Goal: Transaction & Acquisition: Purchase product/service

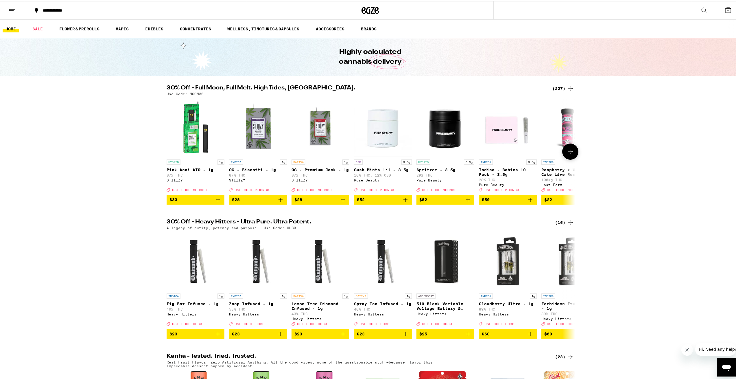
click at [508, 202] on span "$50" at bounding box center [508, 198] width 52 height 7
click at [564, 151] on button at bounding box center [570, 150] width 16 height 16
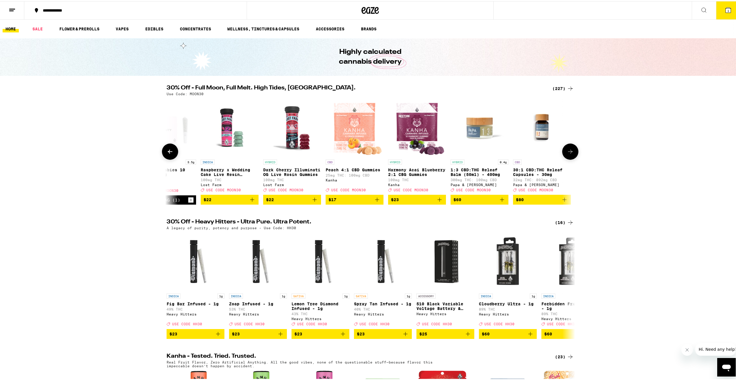
scroll to position [0, 344]
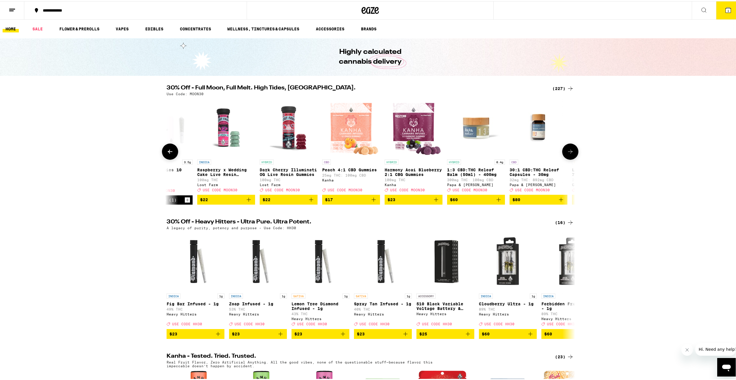
click at [564, 151] on button at bounding box center [570, 150] width 16 height 16
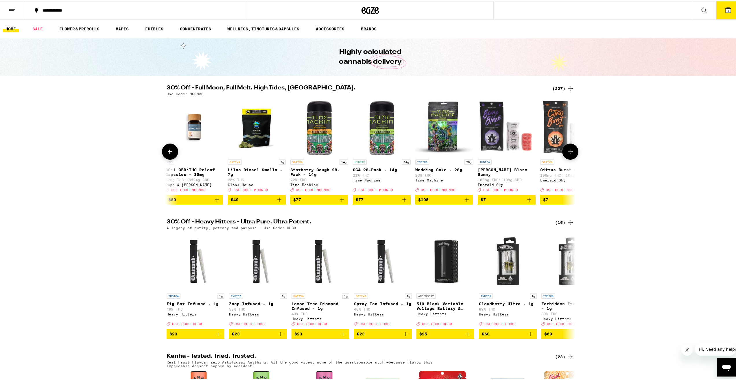
click at [565, 151] on button at bounding box center [570, 150] width 16 height 16
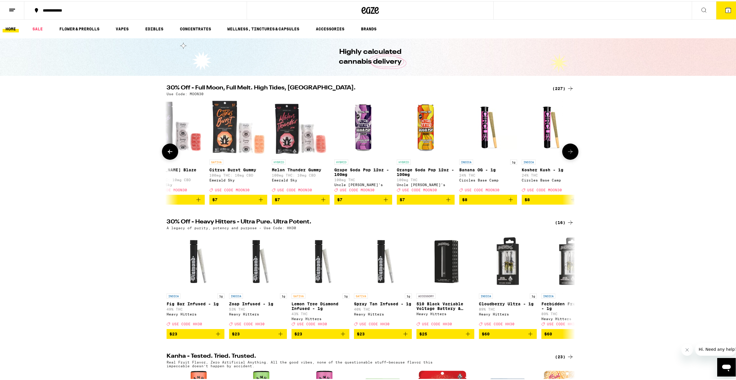
scroll to position [0, 1033]
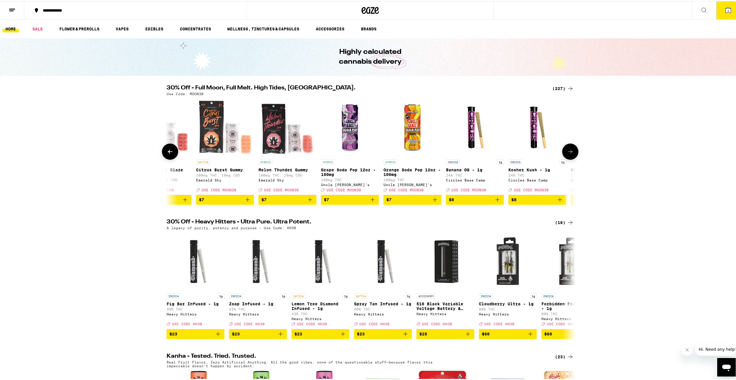
click at [168, 154] on icon at bounding box center [170, 150] width 7 height 7
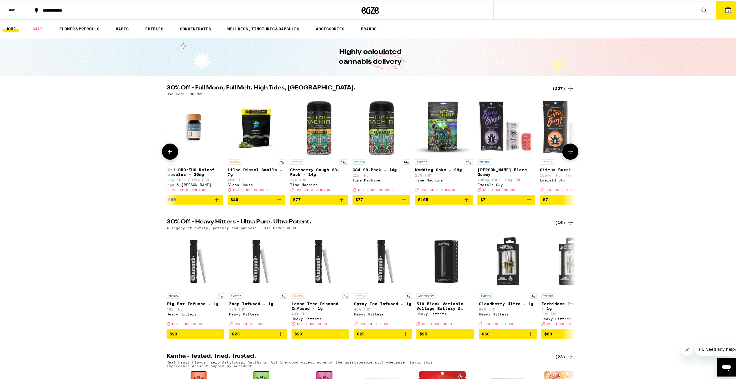
scroll to position [0, 688]
click at [168, 154] on icon at bounding box center [170, 150] width 7 height 7
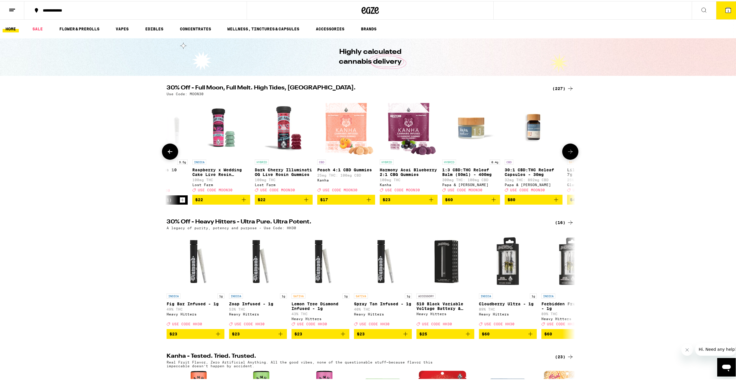
scroll to position [0, 344]
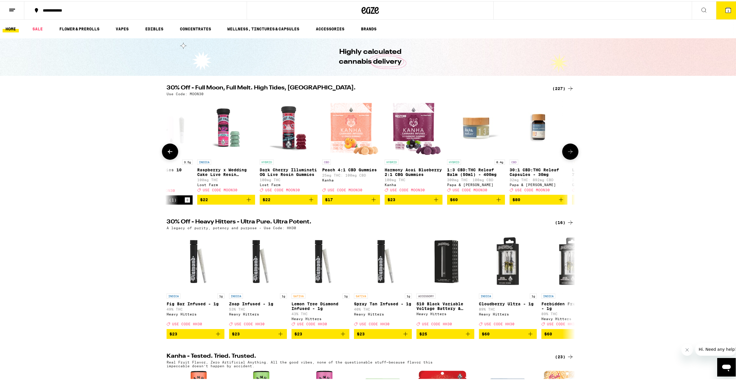
click at [569, 152] on icon at bounding box center [570, 150] width 7 height 7
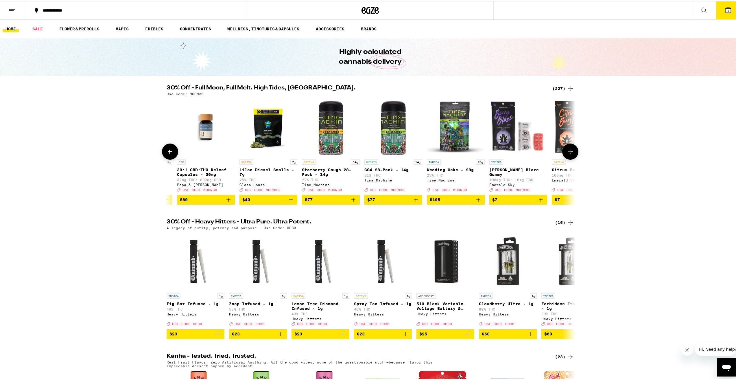
click at [569, 152] on icon at bounding box center [570, 150] width 7 height 7
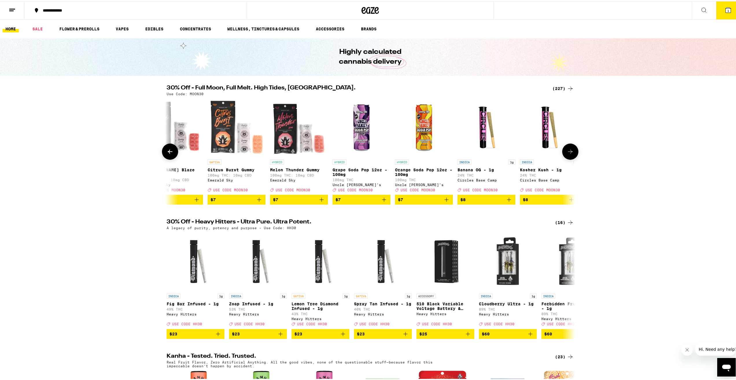
click at [569, 152] on icon at bounding box center [570, 150] width 7 height 7
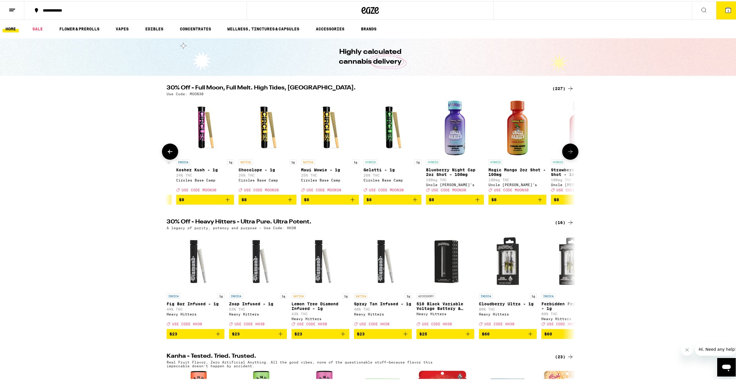
scroll to position [0, 1367]
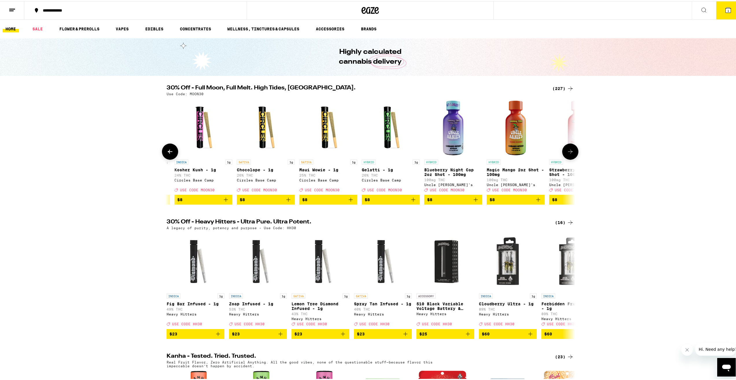
click at [171, 154] on icon at bounding box center [170, 150] width 7 height 7
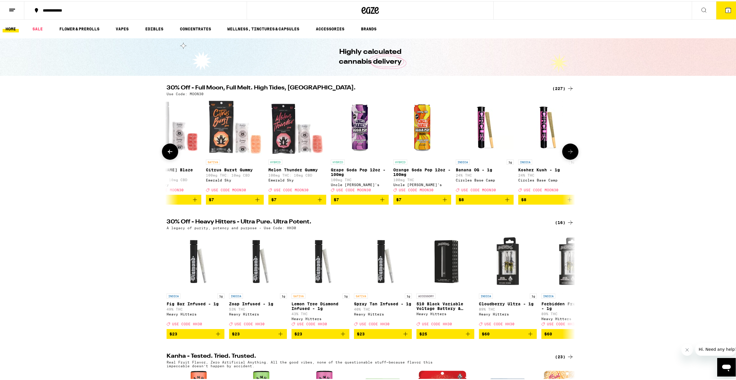
scroll to position [0, 1022]
click at [569, 152] on icon at bounding box center [570, 150] width 5 height 4
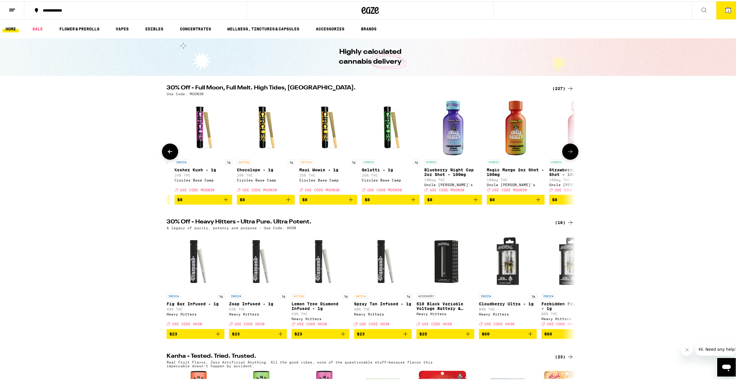
click at [569, 152] on icon at bounding box center [570, 150] width 5 height 4
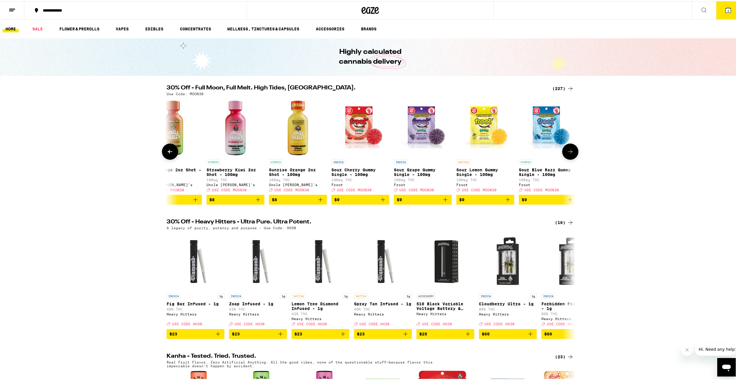
scroll to position [0, 1711]
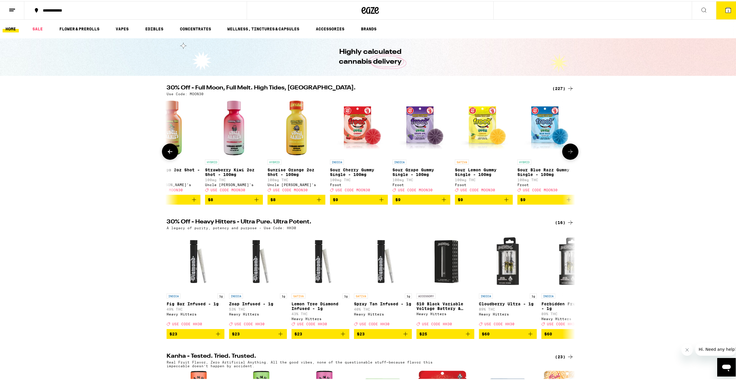
click at [434, 202] on span "$9" at bounding box center [421, 198] width 52 height 7
click at [568, 152] on icon at bounding box center [570, 150] width 5 height 4
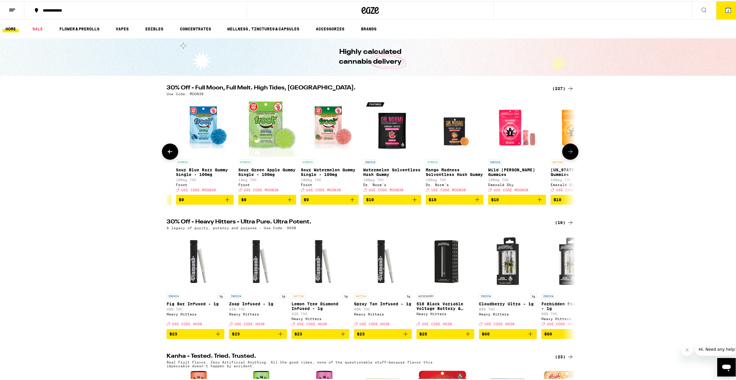
scroll to position [0, 2055]
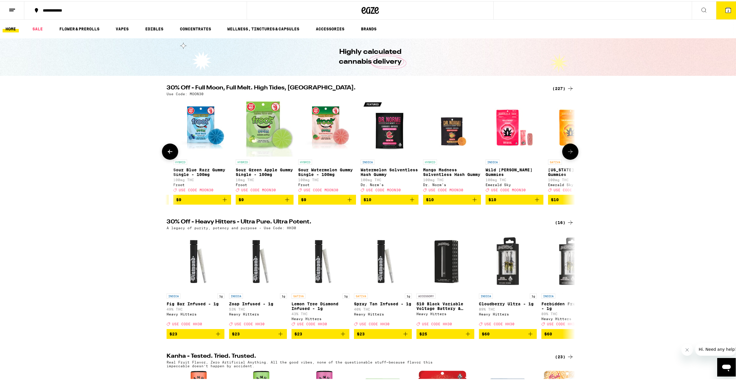
click at [398, 202] on span "$10" at bounding box center [390, 198] width 52 height 7
click at [571, 154] on icon at bounding box center [570, 150] width 7 height 7
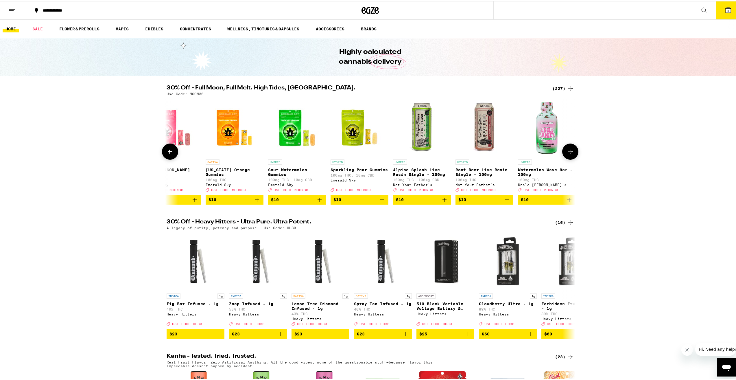
scroll to position [0, 2399]
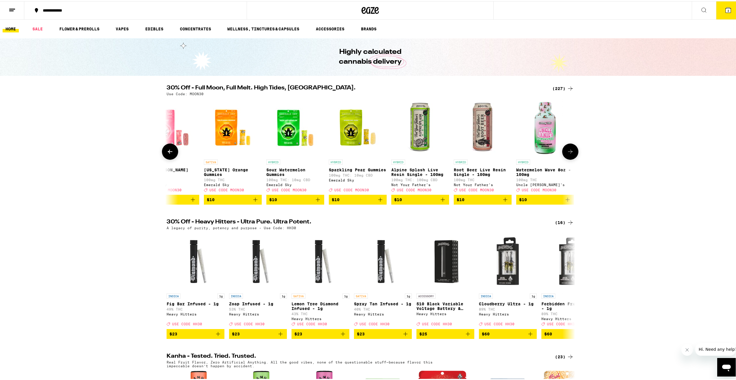
click at [571, 154] on icon at bounding box center [570, 150] width 7 height 7
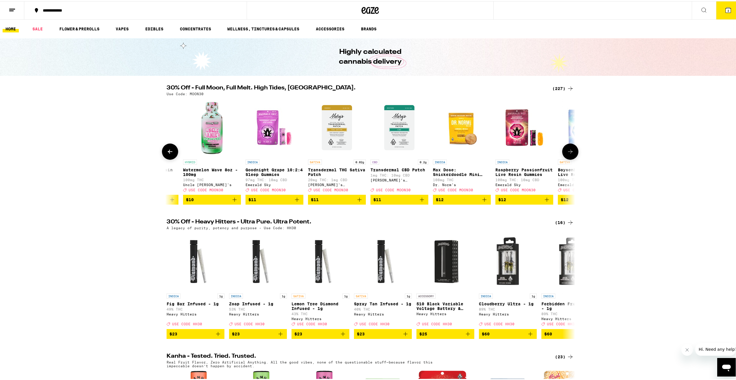
scroll to position [0, 2743]
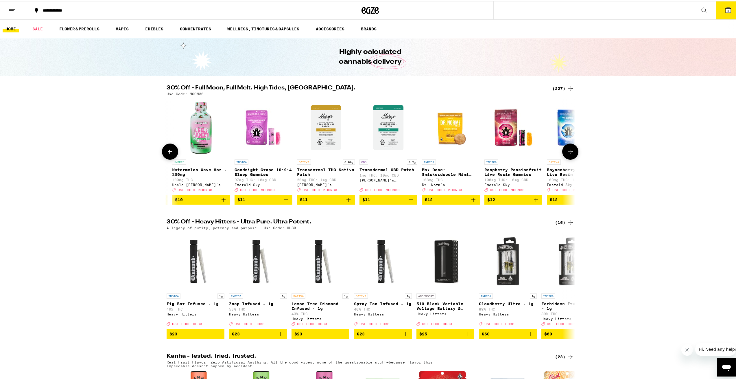
click at [571, 154] on icon at bounding box center [570, 150] width 7 height 7
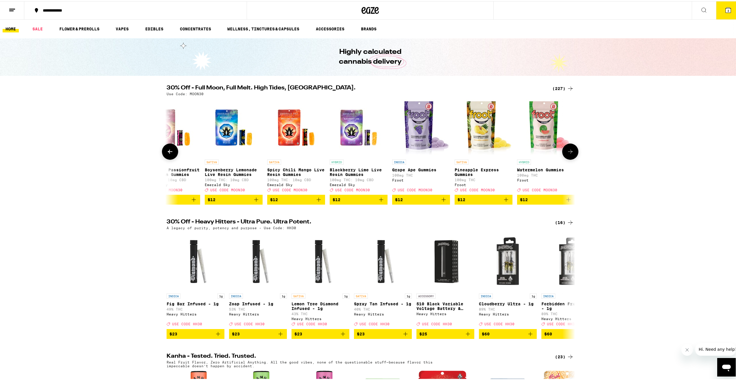
scroll to position [0, 3088]
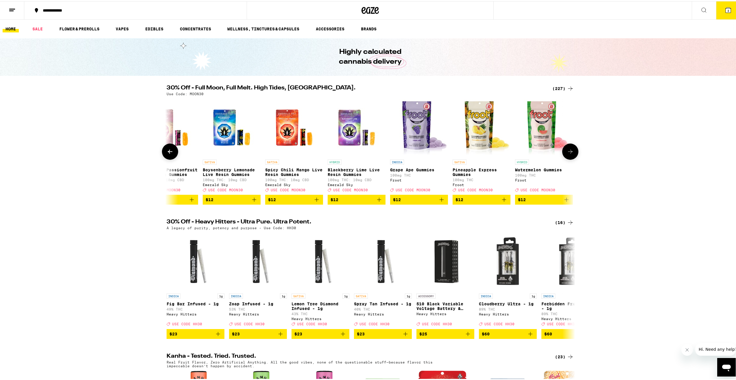
click at [571, 154] on icon at bounding box center [570, 150] width 7 height 7
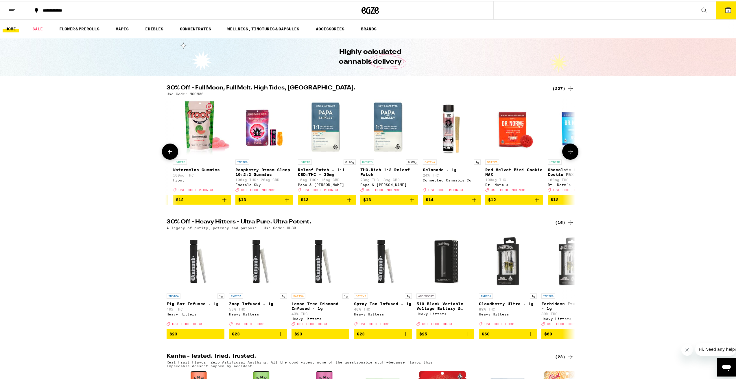
scroll to position [0, 3432]
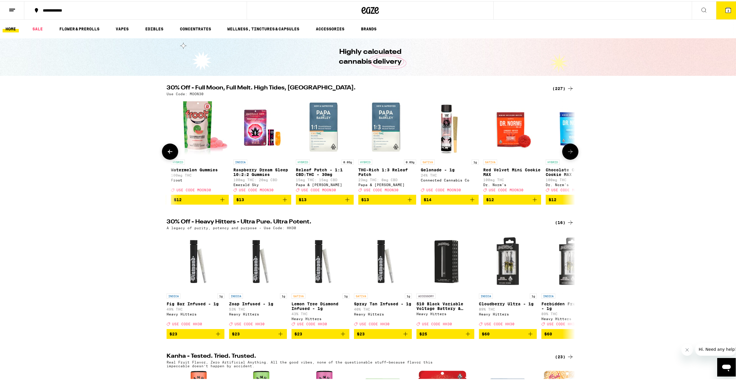
click at [571, 154] on icon at bounding box center [570, 150] width 7 height 7
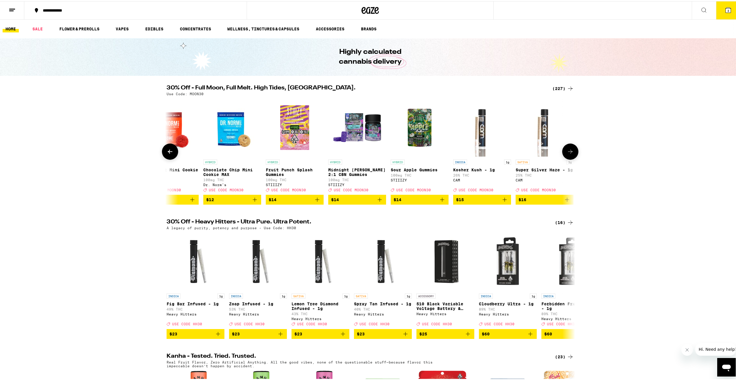
scroll to position [0, 3776]
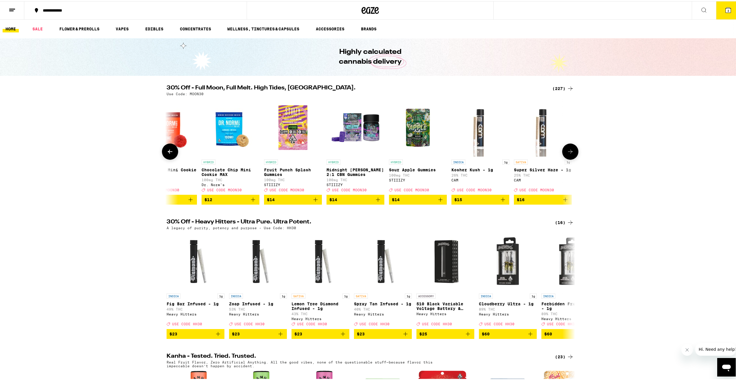
click at [571, 154] on icon at bounding box center [570, 150] width 7 height 7
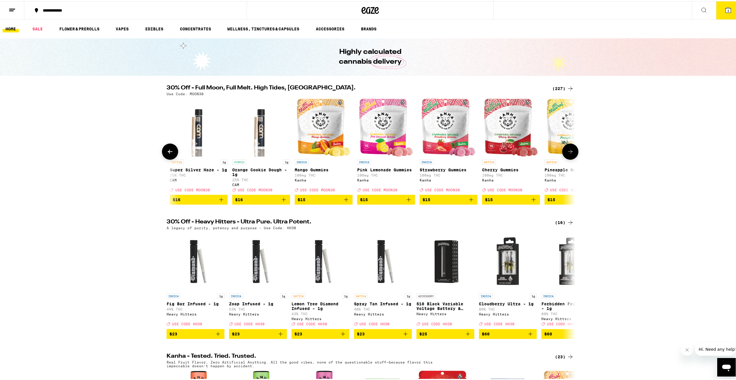
click at [571, 154] on icon at bounding box center [570, 150] width 7 height 7
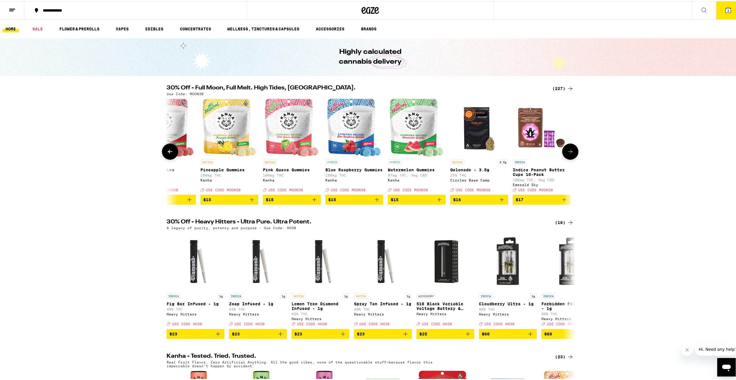
click at [571, 154] on icon at bounding box center [570, 150] width 7 height 7
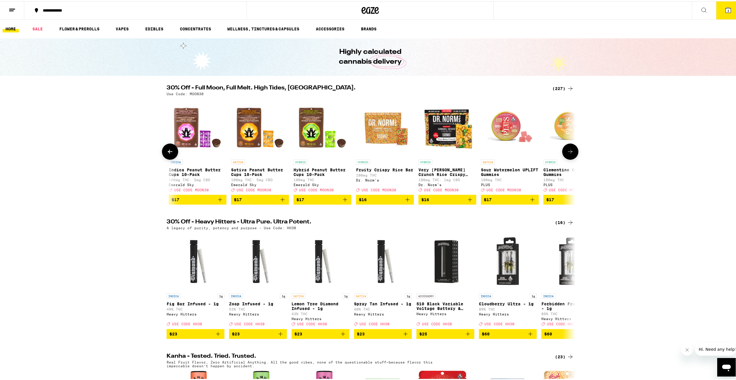
click at [571, 154] on icon at bounding box center [570, 150] width 7 height 7
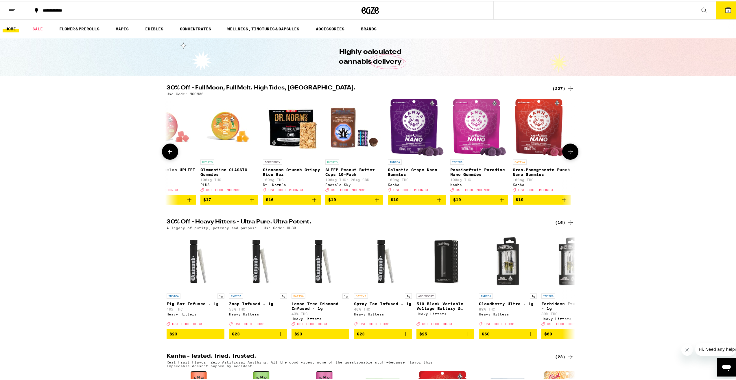
scroll to position [0, 5153]
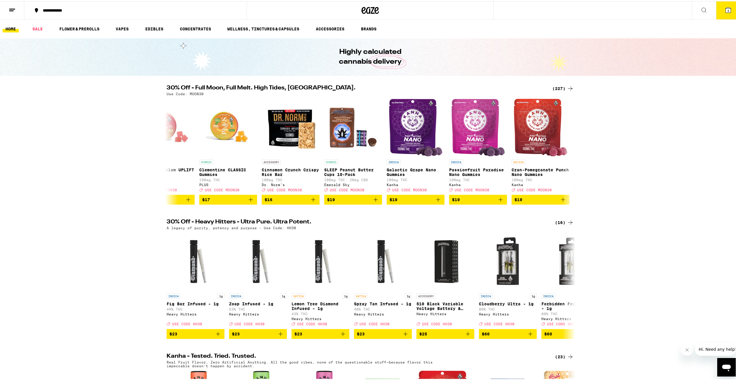
click at [731, 12] on button "3" at bounding box center [728, 9] width 24 height 18
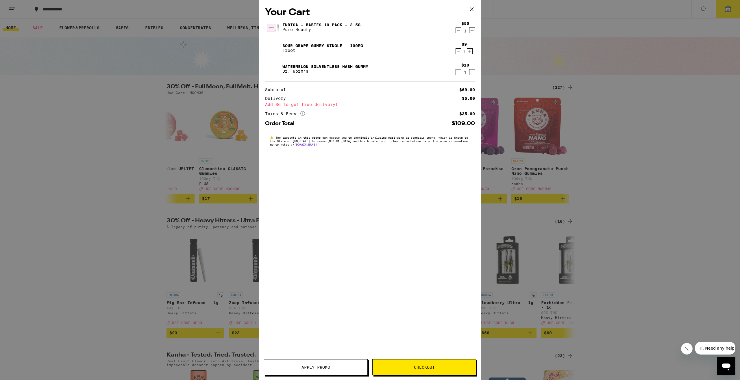
click at [325, 368] on span "Apply Promo" at bounding box center [316, 367] width 29 height 4
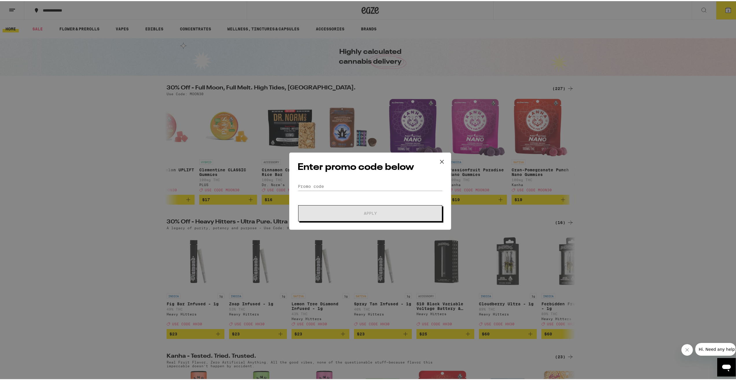
click at [344, 178] on div "Enter promo code below Promo Code Apply" at bounding box center [370, 189] width 162 height 77
click at [345, 182] on input "Promo Code" at bounding box center [370, 185] width 145 height 9
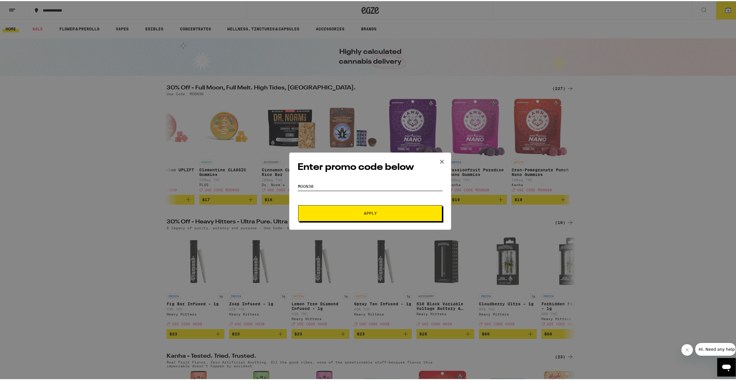
type input "MOON30"
click at [368, 213] on span "Apply" at bounding box center [370, 212] width 13 height 4
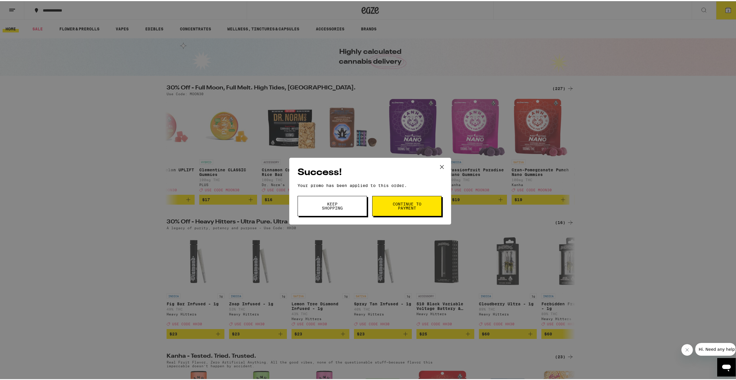
click at [400, 204] on span "Continue to payment" at bounding box center [407, 205] width 30 height 8
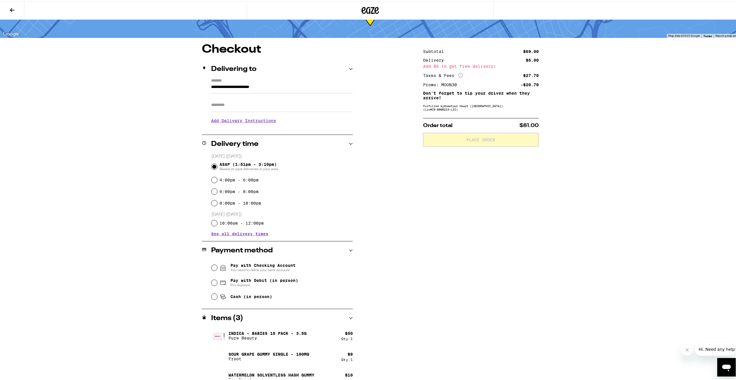
scroll to position [29, 0]
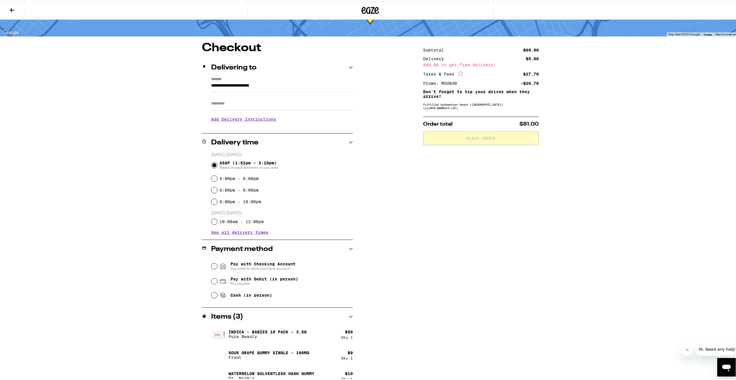
click at [245, 280] on span "Pay with Debit (in person)" at bounding box center [265, 277] width 68 height 5
click at [217, 281] on input "Pay with Debit (in person) Pin required" at bounding box center [214, 280] width 6 height 6
radio input "true"
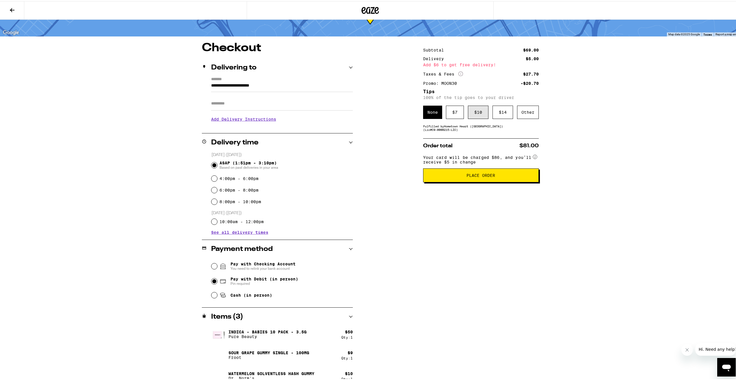
click at [468, 114] on div "$ 10" at bounding box center [478, 110] width 21 height 13
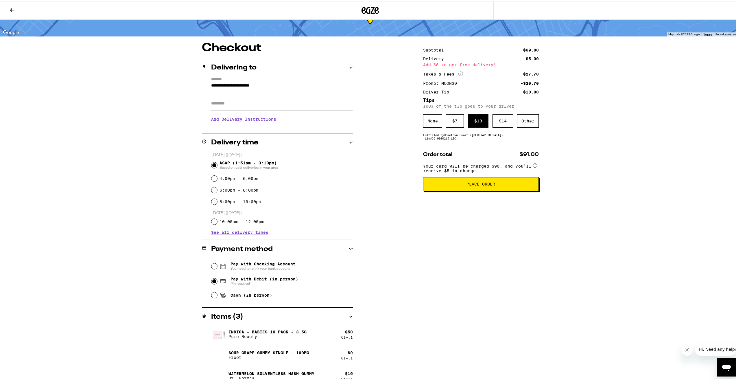
click at [491, 189] on button "Place Order" at bounding box center [481, 183] width 116 height 14
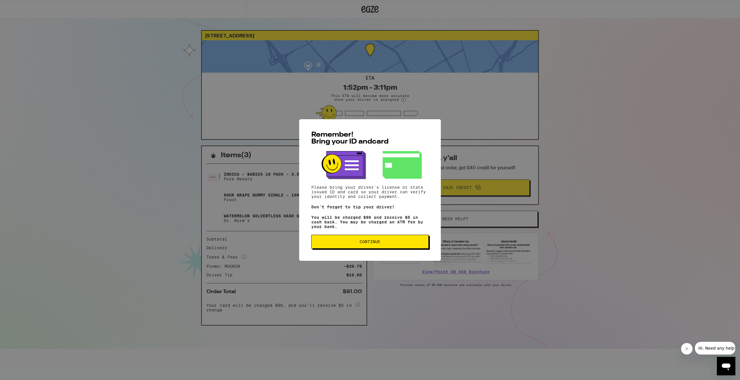
click at [408, 238] on button "Continue" at bounding box center [370, 242] width 117 height 14
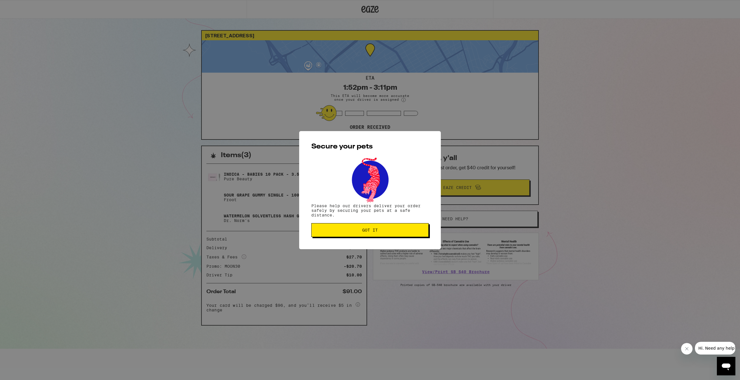
click at [400, 234] on button "Got it" at bounding box center [370, 230] width 117 height 14
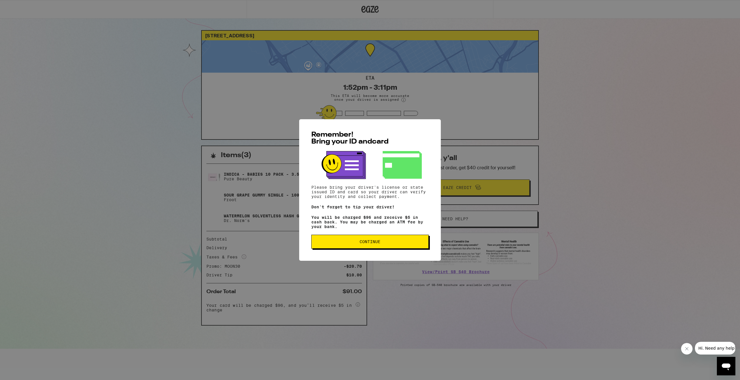
click at [399, 244] on span "Continue" at bounding box center [370, 241] width 108 height 4
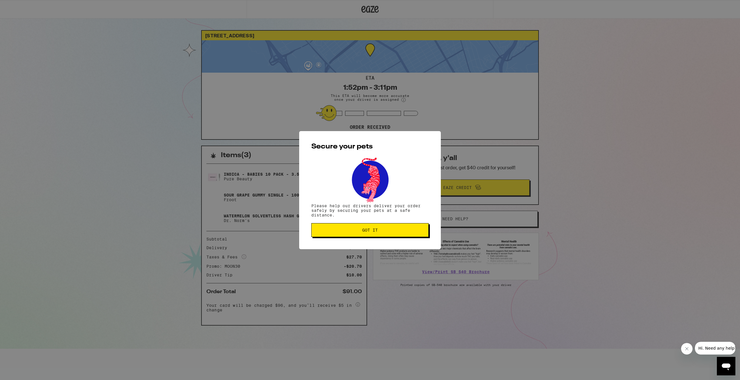
click at [373, 237] on button "Got it" at bounding box center [370, 230] width 117 height 14
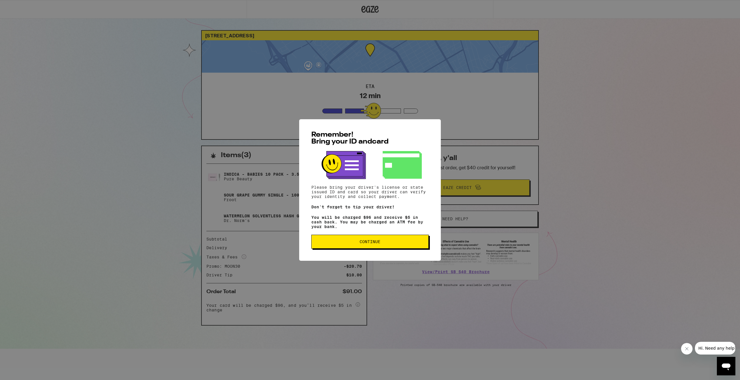
click at [389, 243] on span "Continue" at bounding box center [370, 241] width 108 height 4
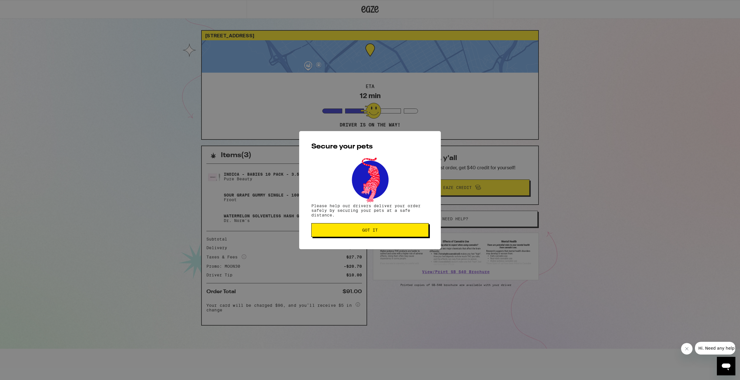
click at [380, 232] on span "Got it" at bounding box center [370, 230] width 108 height 4
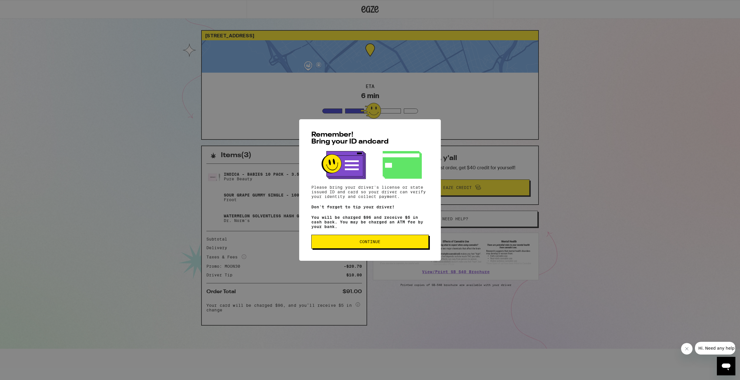
click at [376, 244] on span "Continue" at bounding box center [370, 241] width 21 height 4
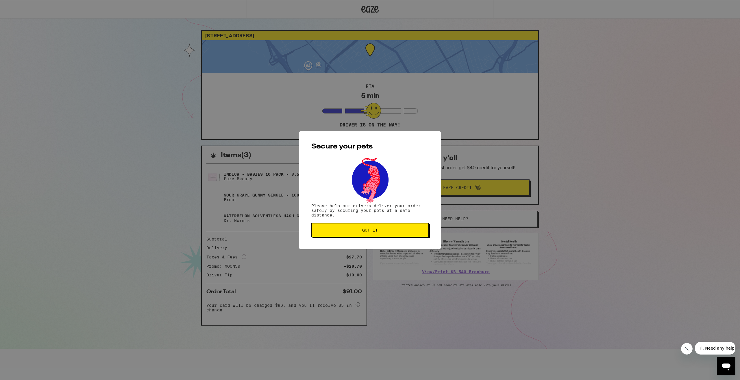
click at [334, 236] on button "Got it" at bounding box center [370, 230] width 117 height 14
